Goal: Task Accomplishment & Management: Manage account settings

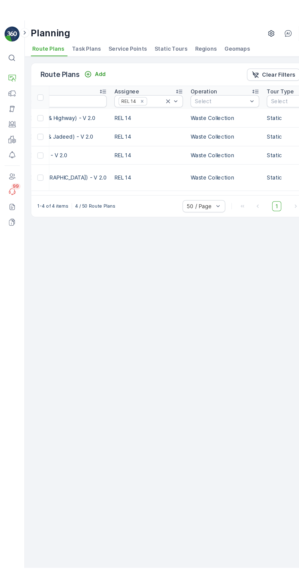
scroll to position [0, 159]
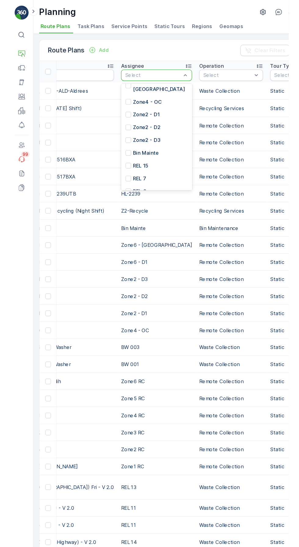
scroll to position [218, 0]
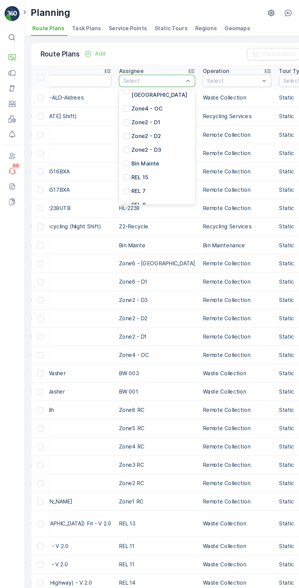
click at [105, 150] on p "REL 7" at bounding box center [111, 153] width 12 height 6
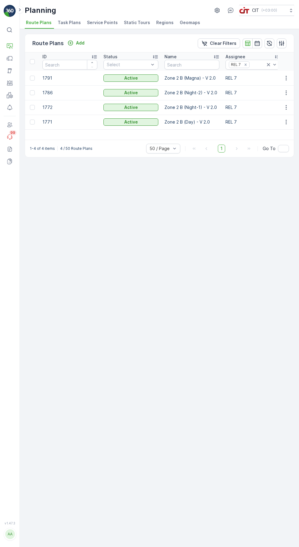
click at [286, 120] on icon "button" at bounding box center [286, 122] width 1 height 5
click at [276, 46] on span "Edit Route Plan" at bounding box center [280, 43] width 31 height 6
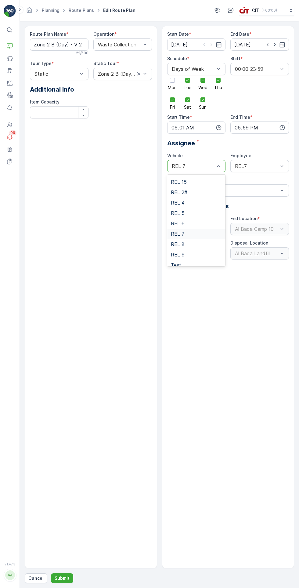
scroll to position [83, 0]
click at [200, 191] on div "REL 2#" at bounding box center [196, 191] width 51 height 5
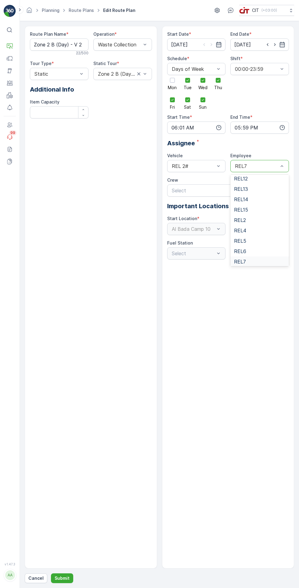
scroll to position [57, 0]
click at [256, 215] on div "REL2" at bounding box center [259, 216] width 51 height 5
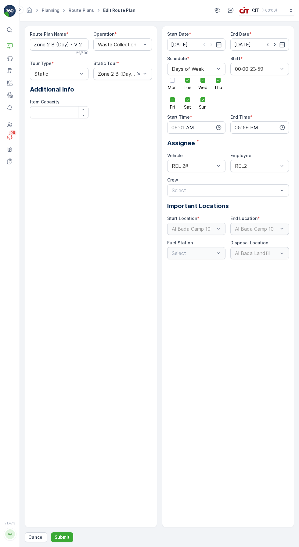
click at [208, 311] on div "Start Date * [DATE] End Date * [DATE] Schedule * Days of Week Mon Tue Wed Thu F…" at bounding box center [228, 277] width 132 height 502
click at [63, 540] on p "Submit" at bounding box center [62, 537] width 15 height 6
